Goal: Transaction & Acquisition: Purchase product/service

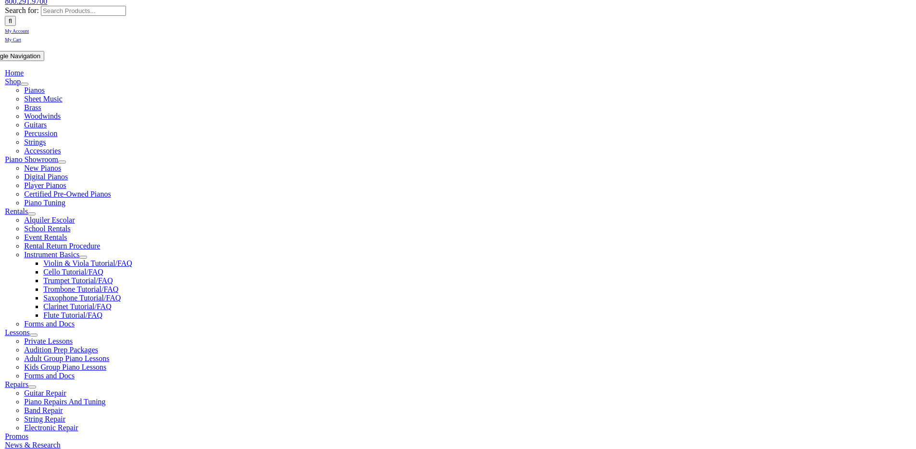
scroll to position [146, 0]
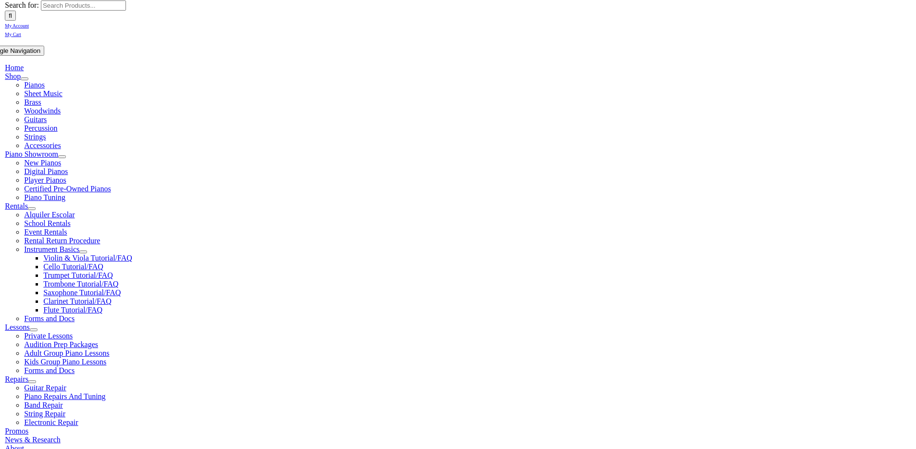
type input "picker"
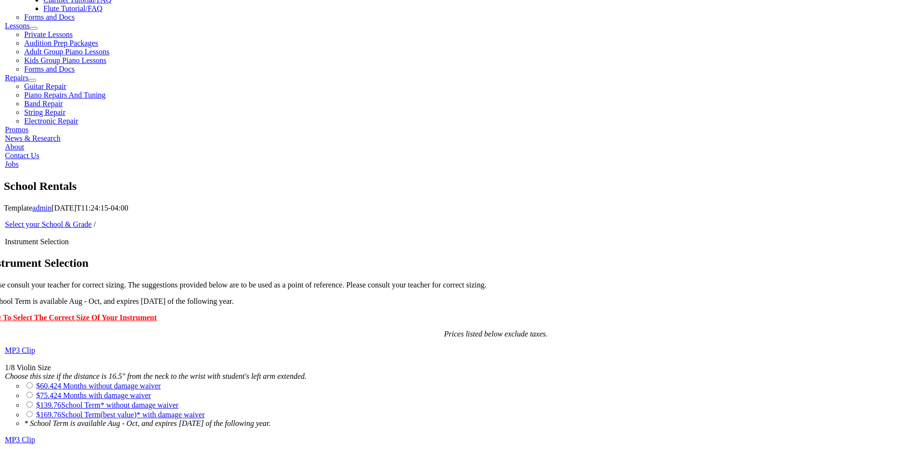
scroll to position [476, 0]
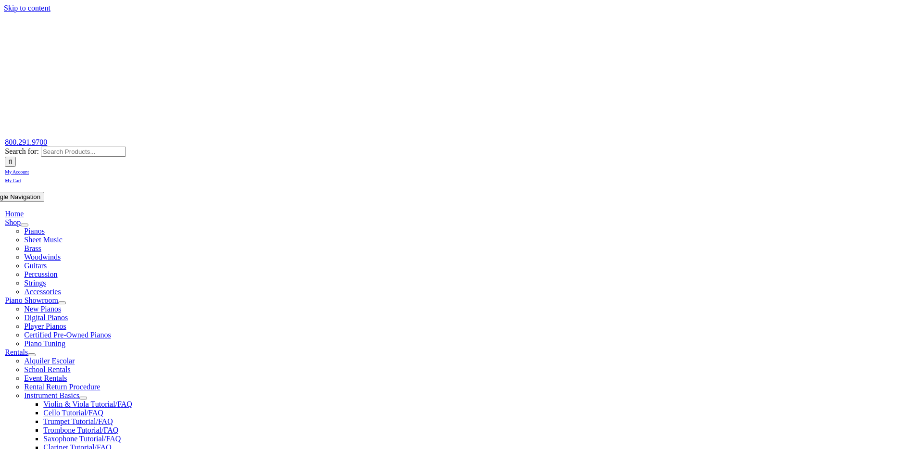
scroll to position [118, 0]
